Goal: Task Accomplishment & Management: Use online tool/utility

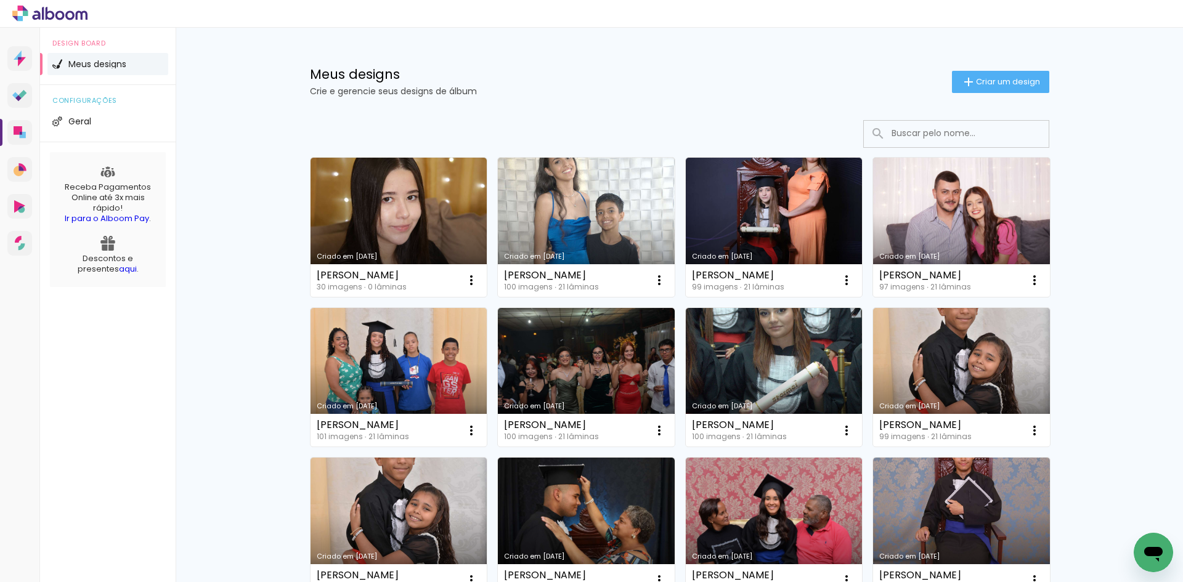
click at [994, 131] on input at bounding box center [973, 133] width 176 height 25
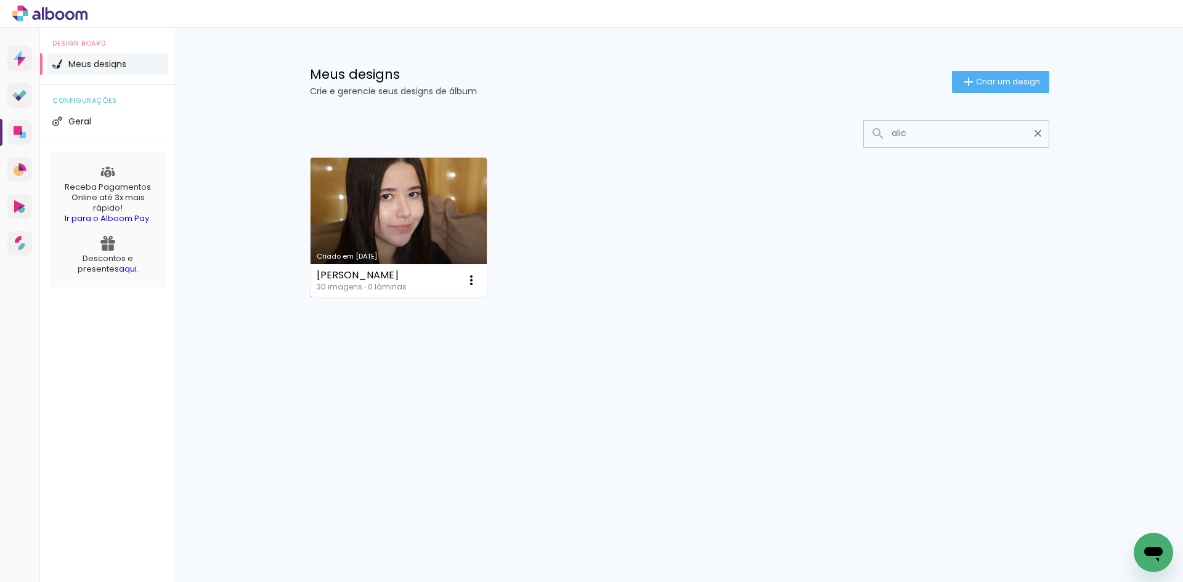
type input "alic"
type paper-input "alic"
click at [427, 214] on link "Criado em 01/10/25" at bounding box center [398, 227] width 177 height 139
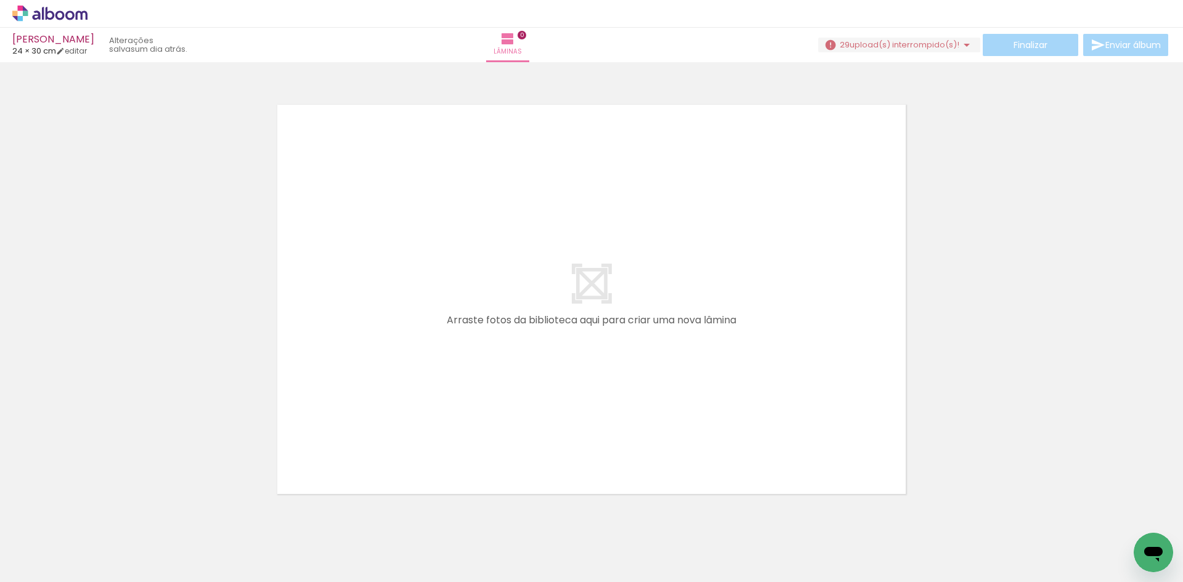
scroll to position [0, 992]
click at [917, 47] on span "upload(s) interrompido(s)!" at bounding box center [904, 45] width 110 height 12
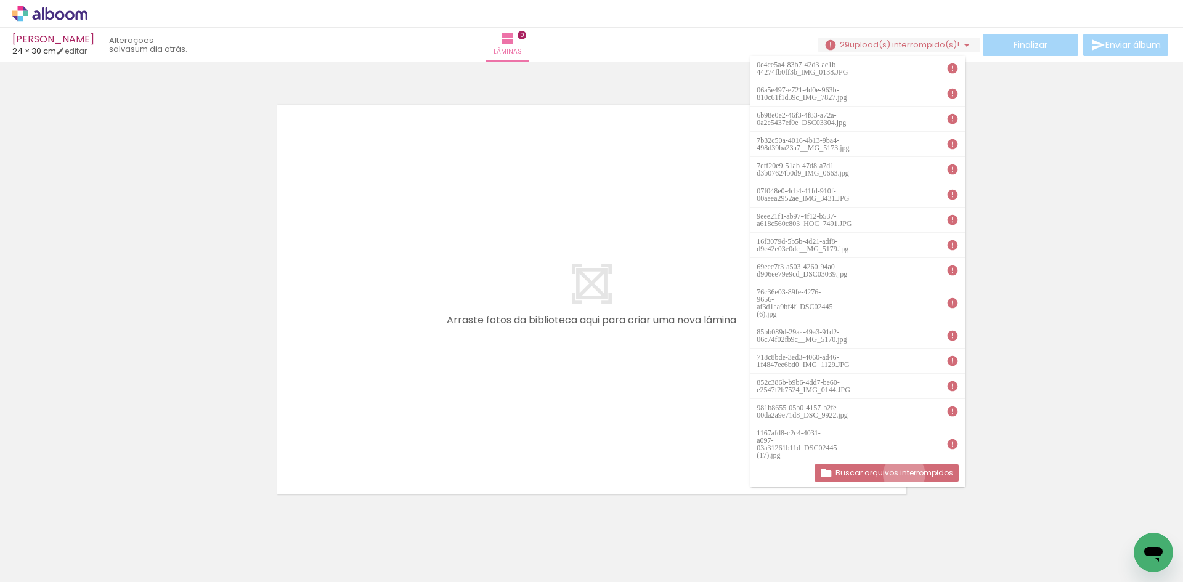
click at [0, 0] on slot "Buscar arquivos interrompidos" at bounding box center [0, 0] width 0 height 0
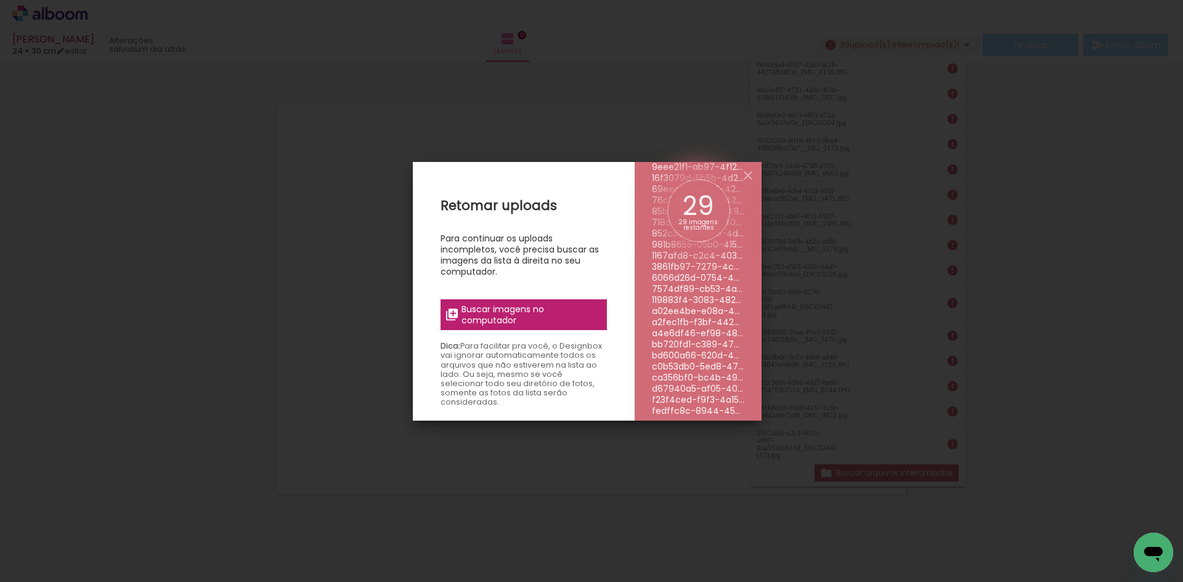
scroll to position [177, 0]
click at [532, 318] on span "Buscar imagens no computador" at bounding box center [529, 315] width 137 height 22
click at [0, 0] on input "file" at bounding box center [0, 0] width 0 height 0
click at [1038, 363] on iron-overlay-backdrop at bounding box center [591, 291] width 1183 height 582
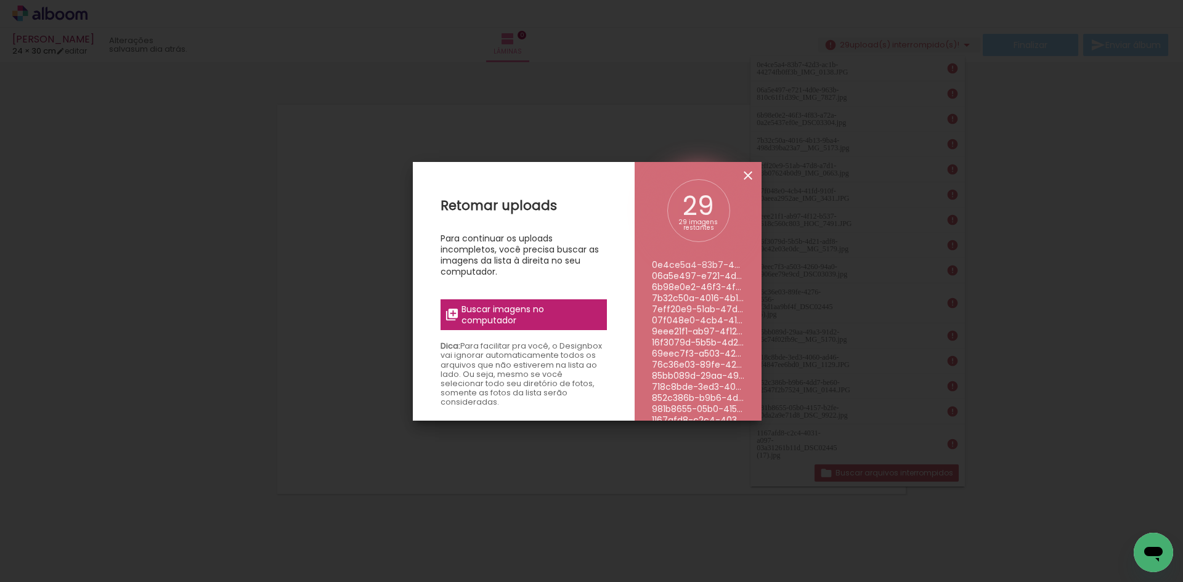
click at [755, 173] on iron-icon at bounding box center [747, 175] width 15 height 15
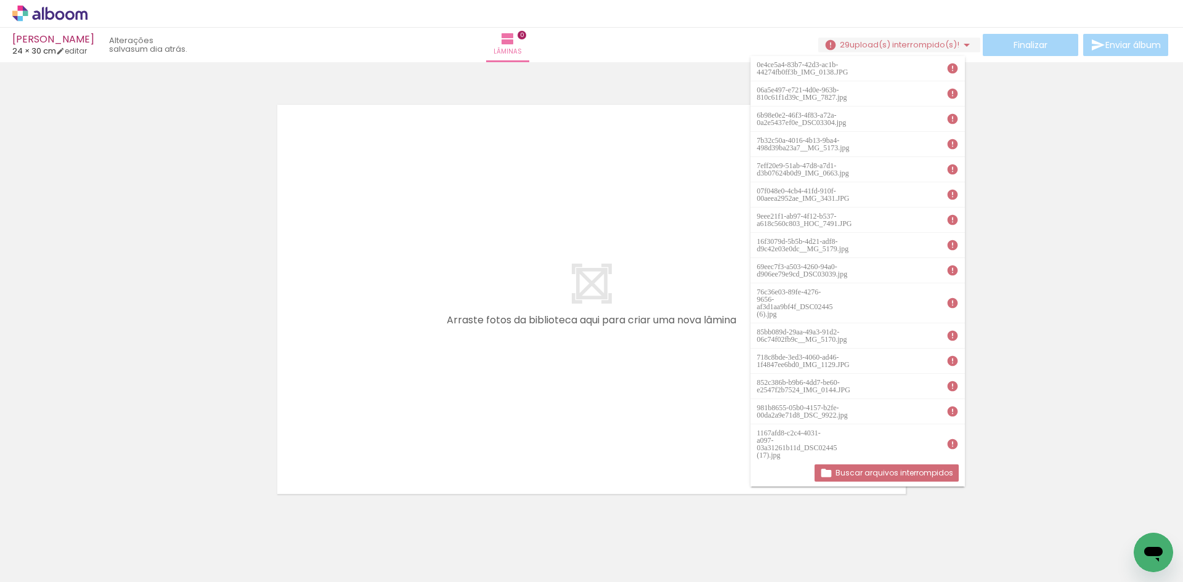
click at [0, 0] on slot "Buscar arquivos interrompidos" at bounding box center [0, 0] width 0 height 0
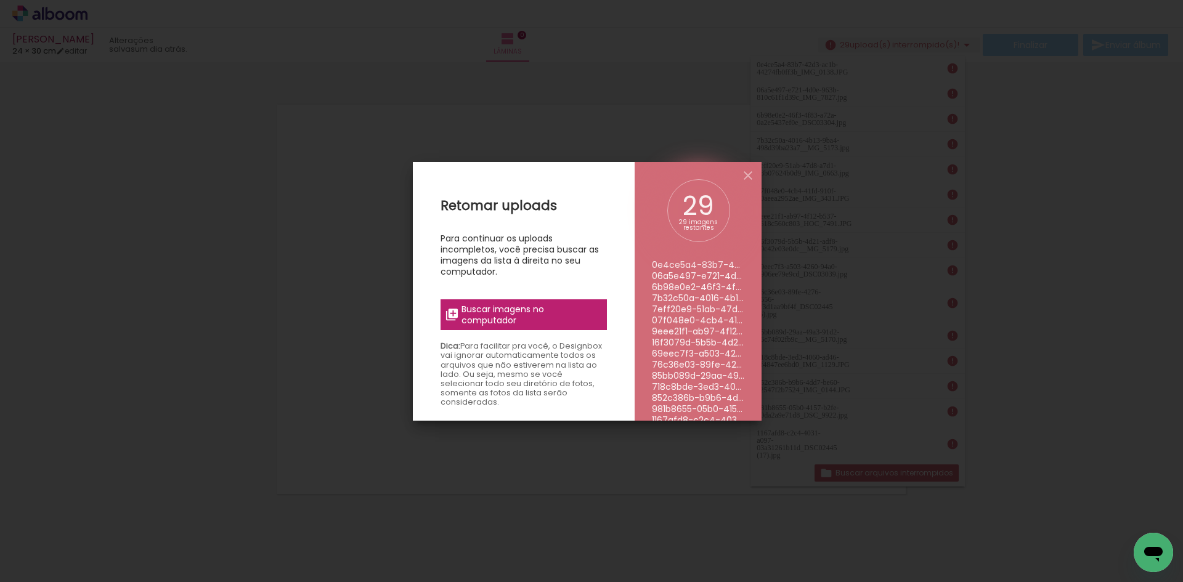
click at [591, 304] on span "Buscar imagens no computador" at bounding box center [529, 315] width 137 height 22
click at [0, 0] on input "file" at bounding box center [0, 0] width 0 height 0
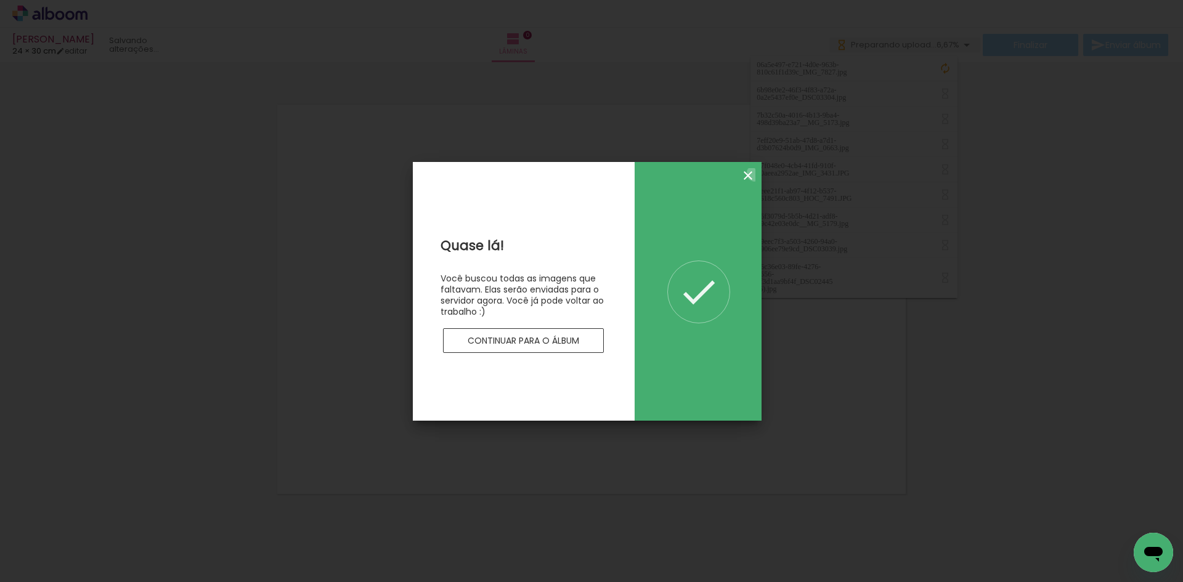
click at [754, 173] on iron-icon at bounding box center [747, 175] width 15 height 15
